Goal: Transaction & Acquisition: Book appointment/travel/reservation

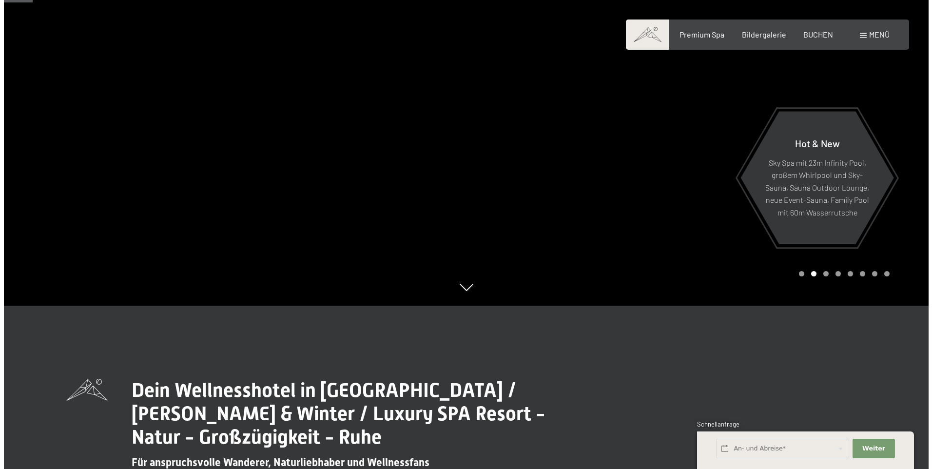
scroll to position [146, 0]
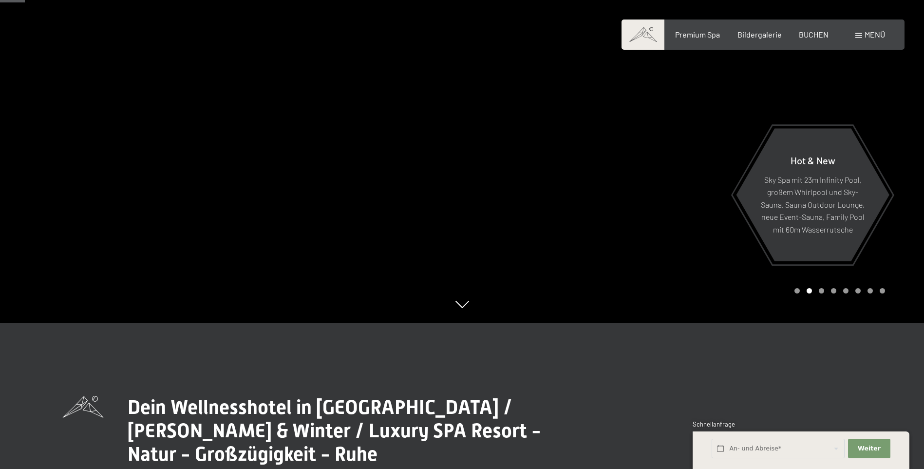
click at [865, 35] on span "Menü" at bounding box center [875, 34] width 20 height 9
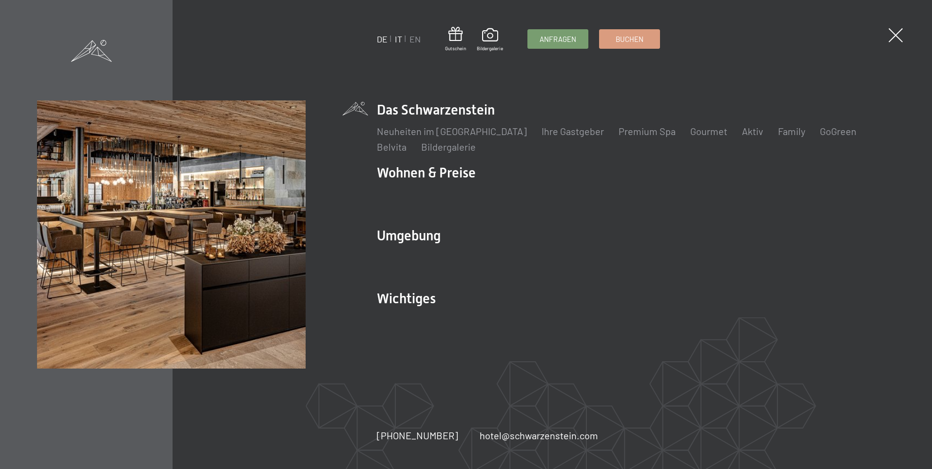
click at [395, 38] on link "IT" at bounding box center [398, 39] width 7 height 11
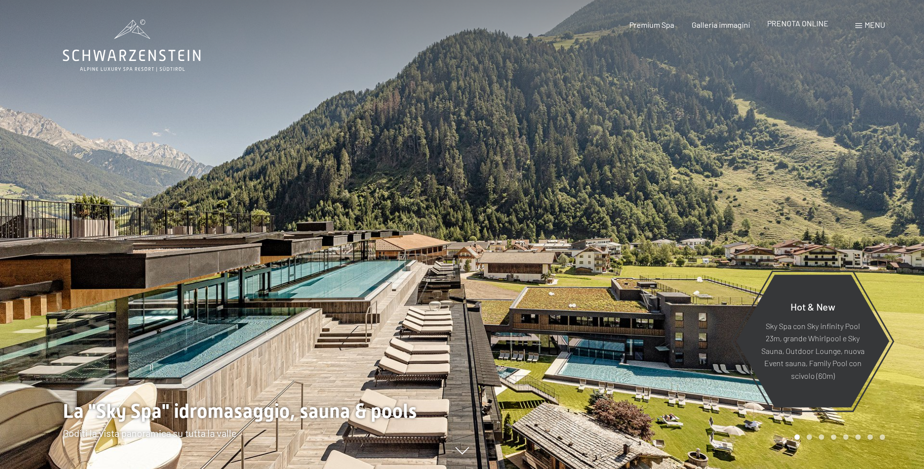
click at [806, 26] on span "PRENOTA ONLINE" at bounding box center [798, 23] width 61 height 9
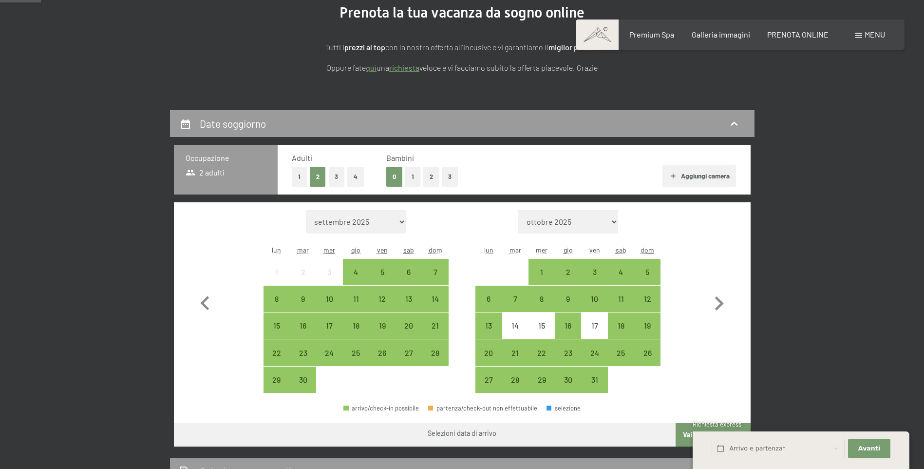
scroll to position [146, 0]
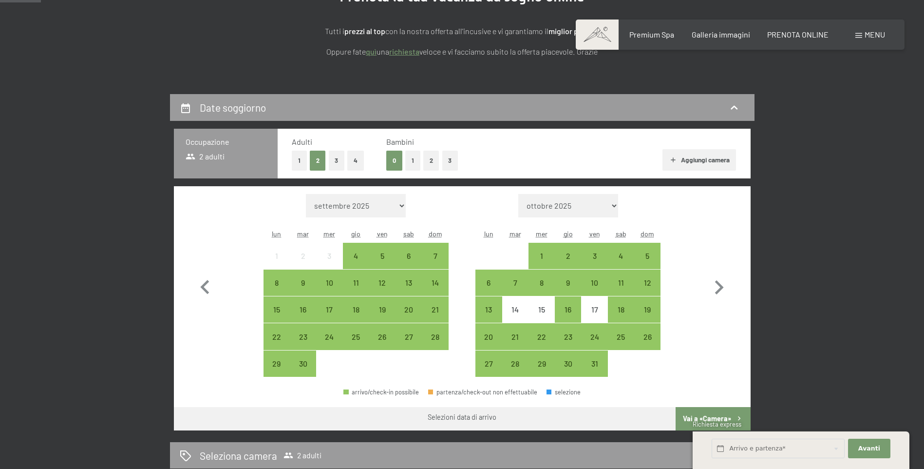
click at [409, 258] on span "Consenso marketing*" at bounding box center [406, 263] width 74 height 10
click at [364, 258] on input "Consenso marketing*" at bounding box center [359, 263] width 10 height 10
click at [406, 259] on span "Consenso marketing*" at bounding box center [406, 263] width 74 height 10
click at [364, 259] on input "Consenso marketing*" at bounding box center [359, 263] width 10 height 10
checkbox input "false"
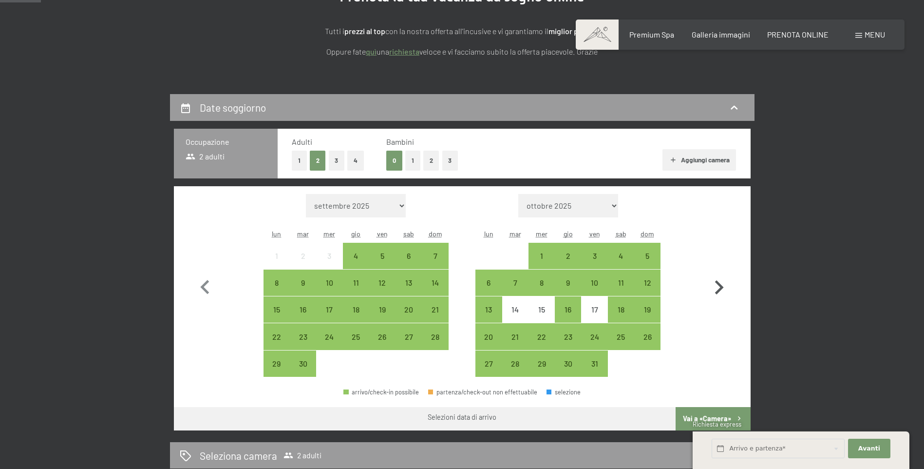
click at [718, 285] on icon "button" at bounding box center [719, 287] width 9 height 14
select select "[DATE]"
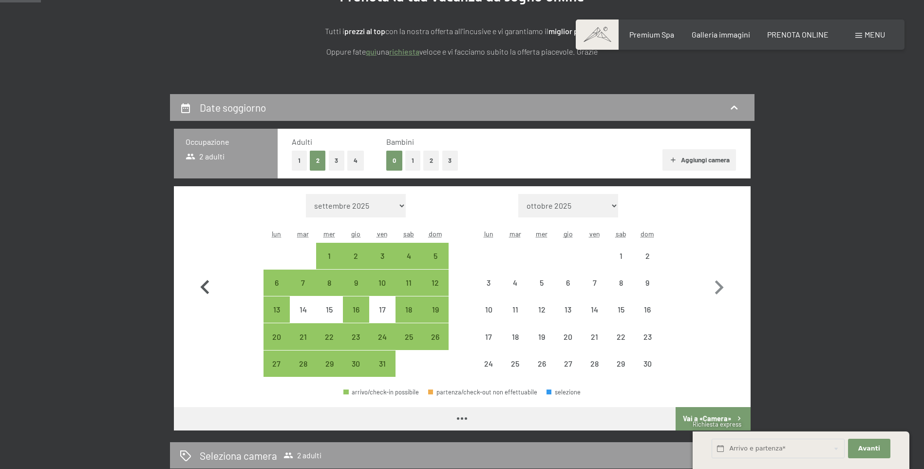
select select "[DATE]"
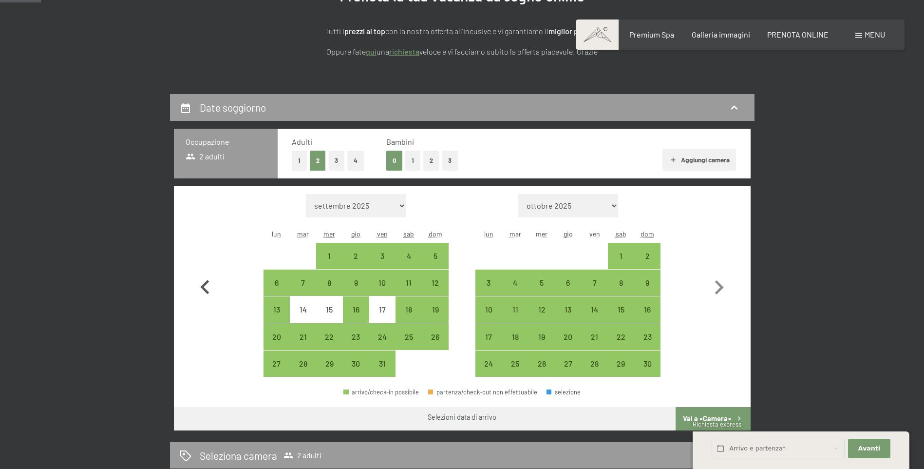
click at [207, 285] on icon "button" at bounding box center [205, 287] width 28 height 28
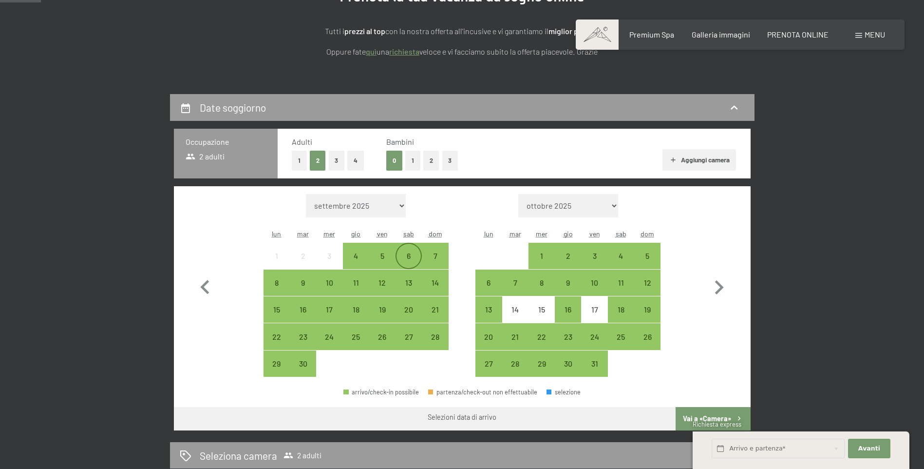
click at [408, 256] on div "6" at bounding box center [409, 264] width 24 height 24
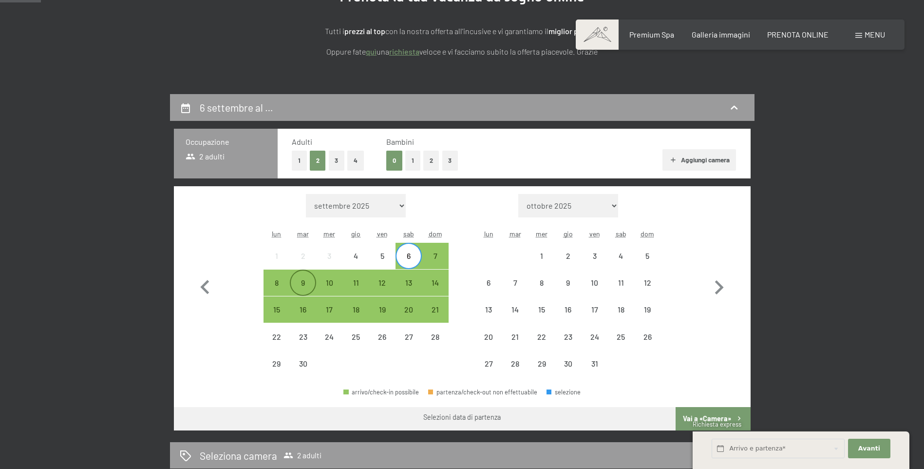
click at [302, 285] on div "9" at bounding box center [303, 291] width 24 height 24
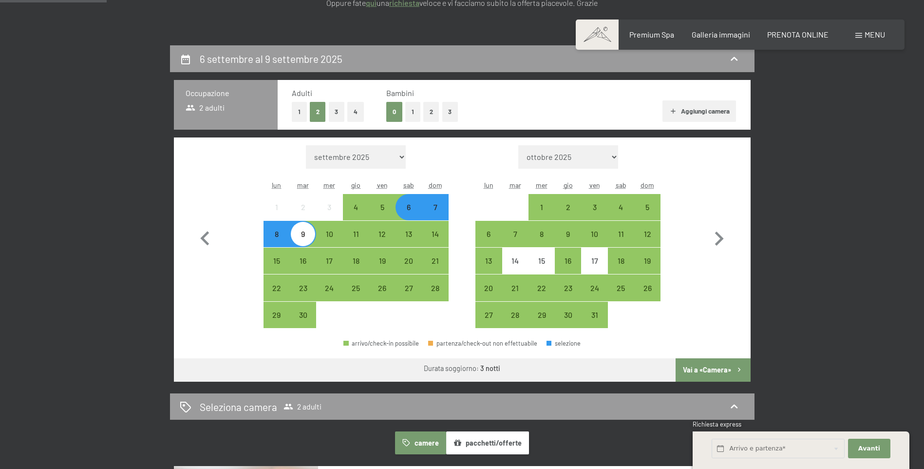
scroll to position [244, 0]
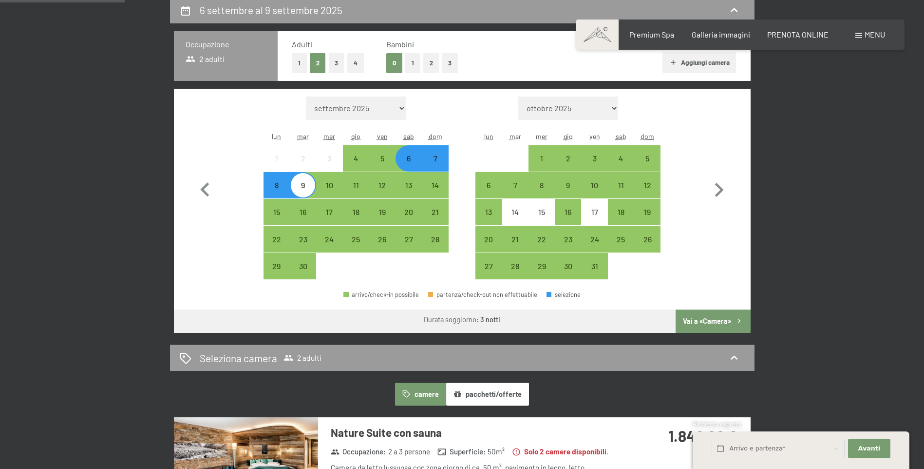
click at [692, 320] on button "Vai a «Camera»" at bounding box center [713, 320] width 75 height 23
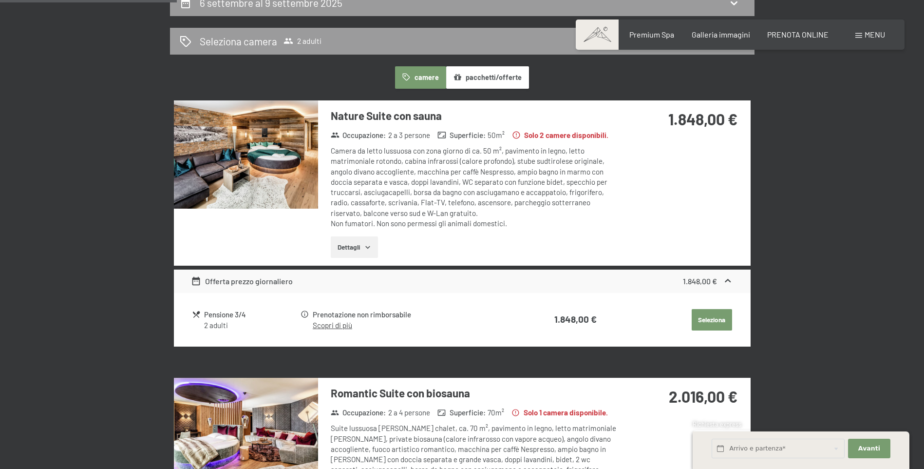
scroll to position [195, 0]
